Goal: Leave review/rating

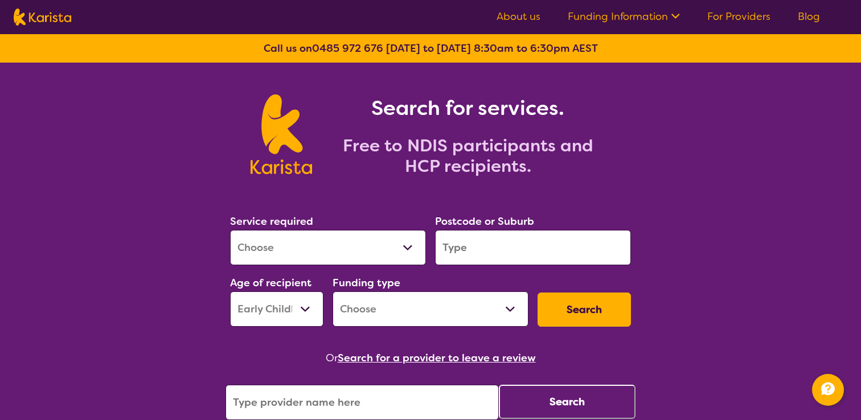
select select "EC"
click at [517, 18] on link "About us" at bounding box center [518, 17] width 44 height 14
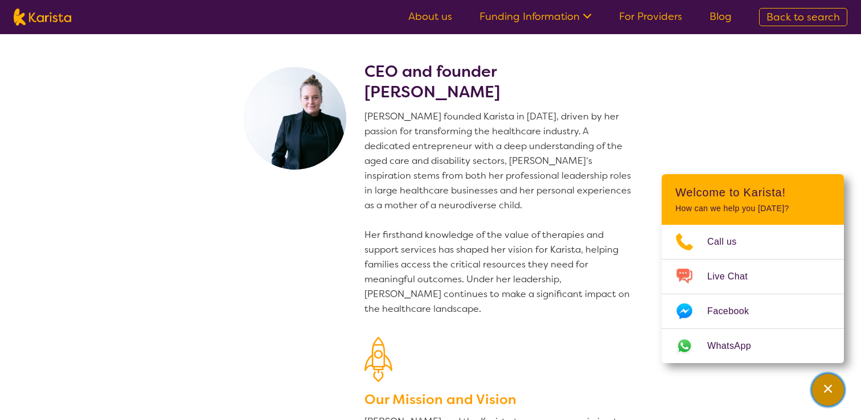
click at [822, 390] on icon "Channel Menu" at bounding box center [827, 388] width 11 height 11
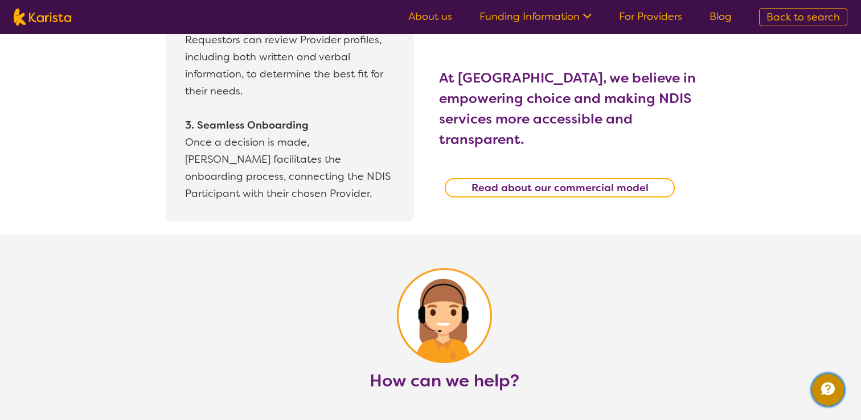
scroll to position [1203, 0]
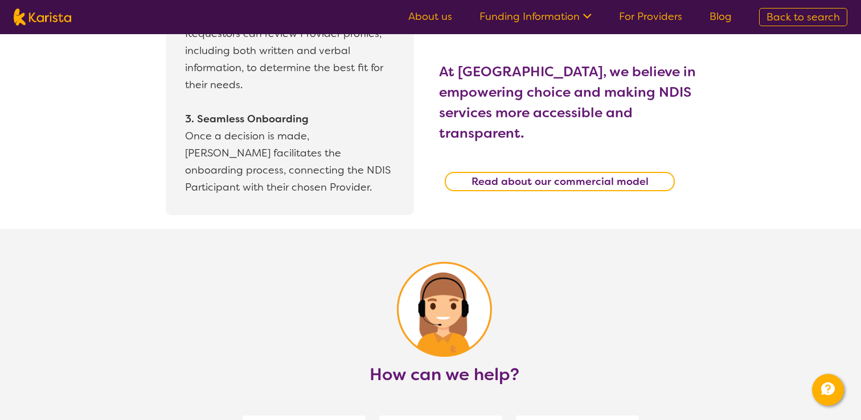
click at [64, 19] on img at bounding box center [42, 17] width 57 height 17
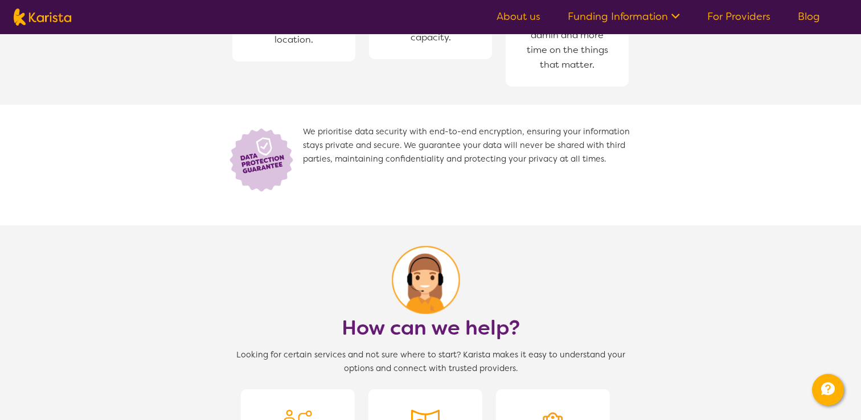
select select "EC"
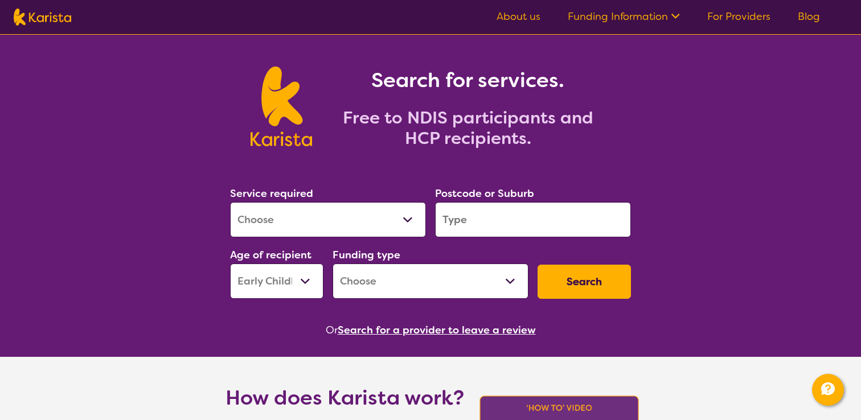
scroll to position [30, 0]
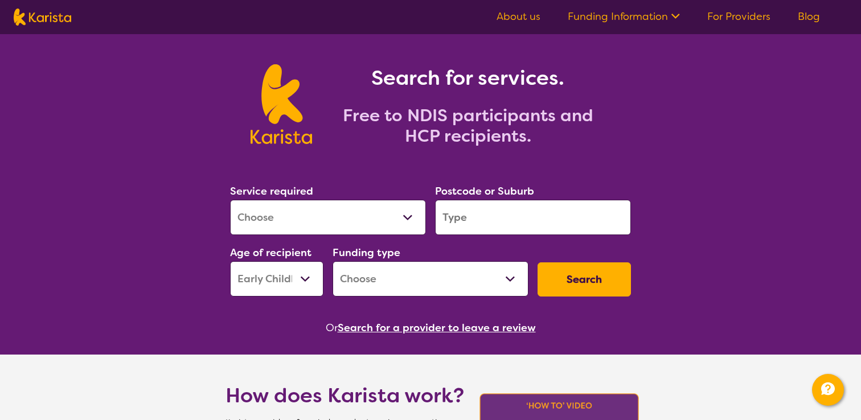
click at [469, 329] on button "Search for a provider to leave a review" at bounding box center [436, 327] width 198 height 17
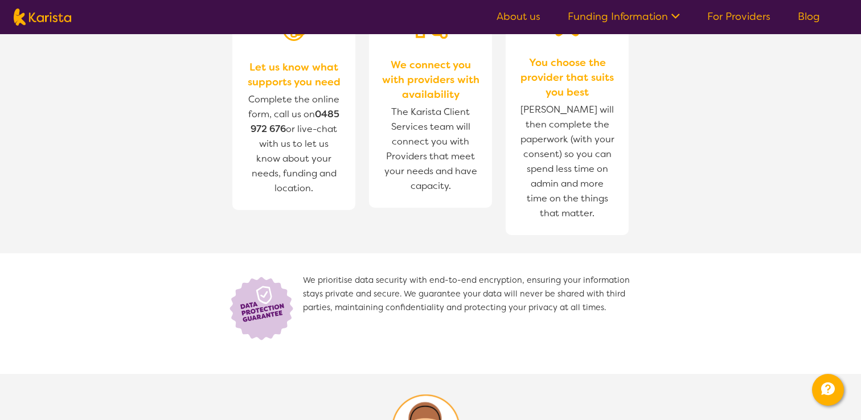
scroll to position [675, 0]
